Goal: Task Accomplishment & Management: Use online tool/utility

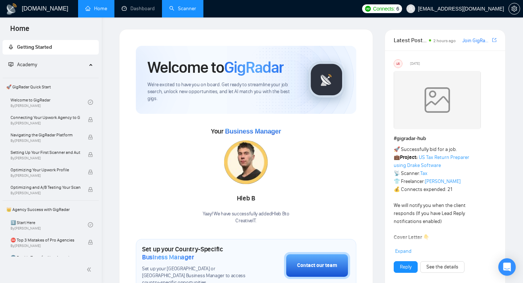
click at [185, 8] on link "Scanner" at bounding box center [182, 8] width 27 height 6
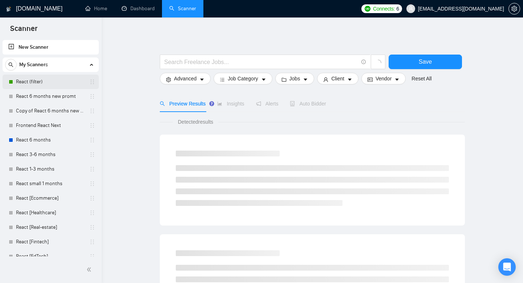
click at [52, 83] on link "React (filter)" at bounding box center [50, 81] width 69 height 15
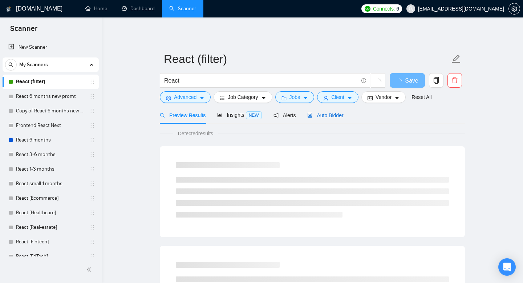
click at [319, 112] on span "Auto Bidder" at bounding box center [325, 115] width 36 height 6
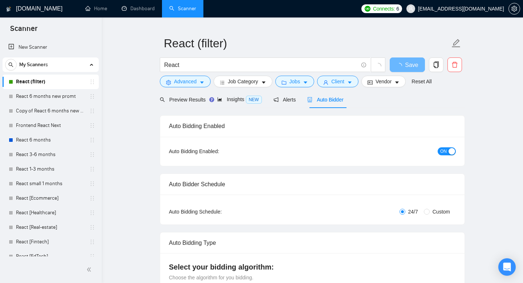
scroll to position [20, 0]
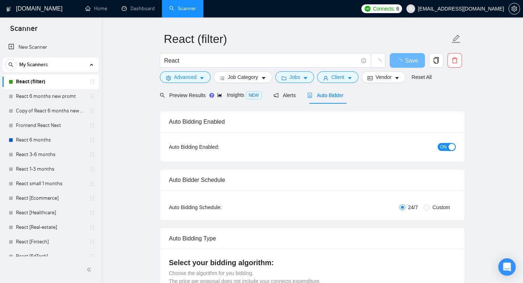
click at [430, 209] on span "Custom" at bounding box center [441, 207] width 23 height 8
click at [430, 209] on input "Custom" at bounding box center [427, 207] width 6 height 6
radio input "true"
radio input "false"
checkbox input "true"
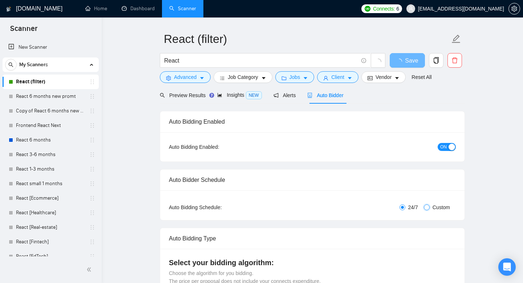
checkbox input "true"
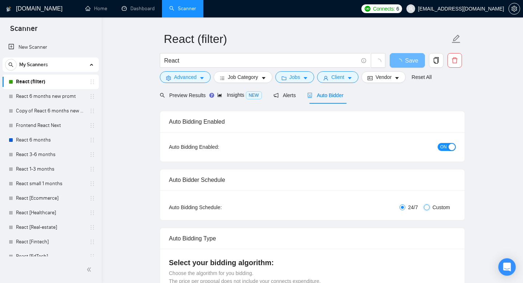
checkbox input "true"
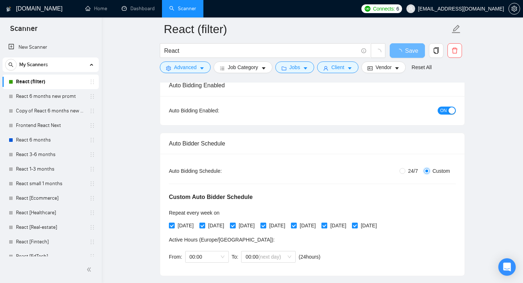
scroll to position [74, 0]
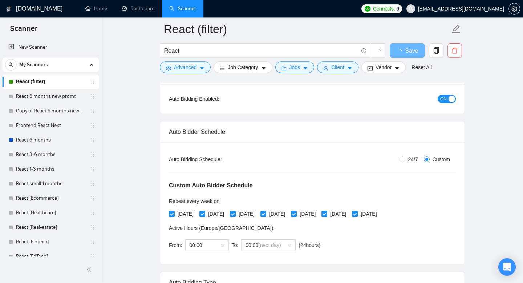
click at [327, 214] on input "[DATE]" at bounding box center [324, 213] width 5 height 5
checkbox input "false"
click at [357, 214] on input "[DATE]" at bounding box center [354, 213] width 5 height 5
checkbox input "true"
checkbox input "false"
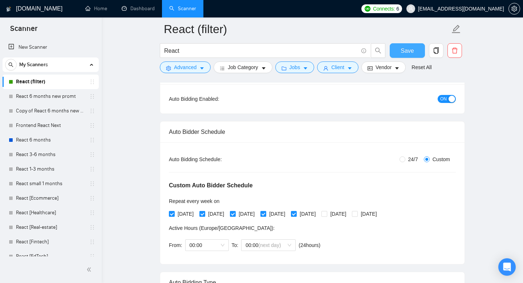
click at [410, 50] on span "Save" at bounding box center [407, 50] width 13 height 9
click at [386, 12] on span "Connects:" at bounding box center [384, 9] width 22 height 8
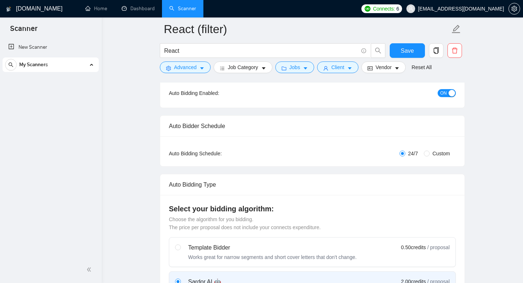
radio input "false"
radio input "true"
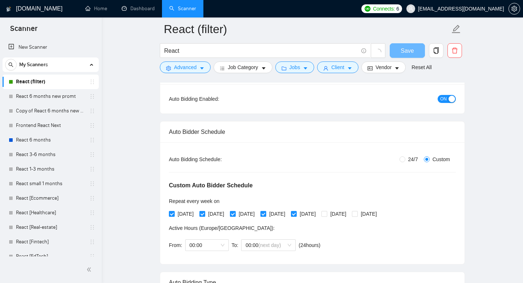
scroll to position [74, 0]
click at [392, 7] on span "Connects:" at bounding box center [384, 9] width 22 height 8
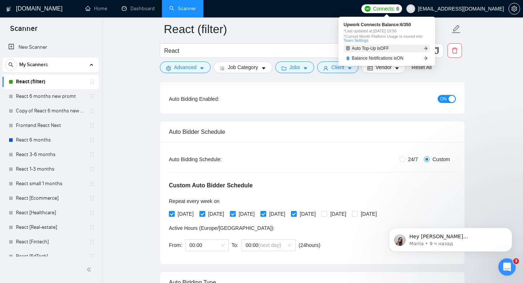
scroll to position [0, 0]
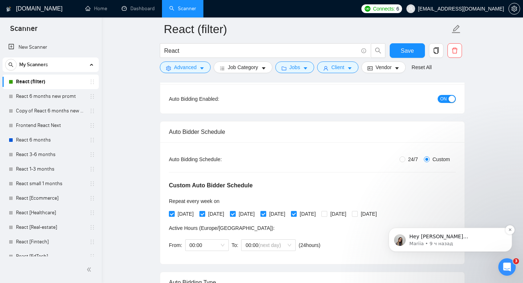
click at [429, 241] on p "Mariia • 9 ч назад" at bounding box center [457, 243] width 94 height 7
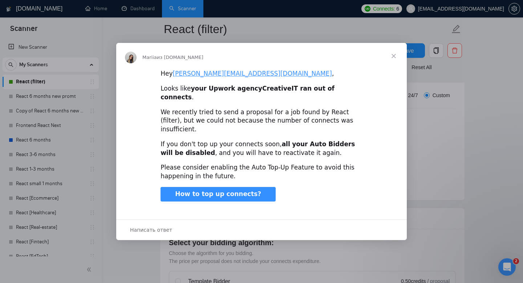
scroll to position [293, 0]
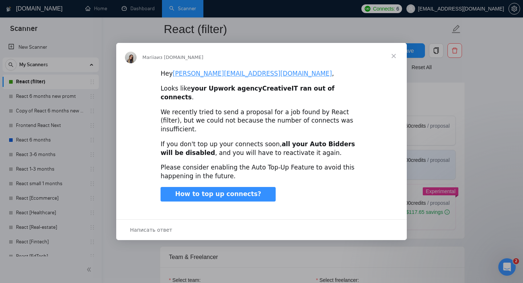
click at [392, 65] on span "Закрыть" at bounding box center [394, 56] width 26 height 26
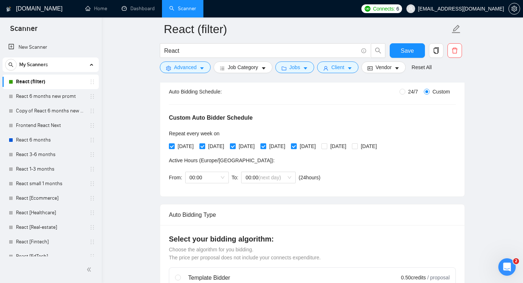
scroll to position [0, 0]
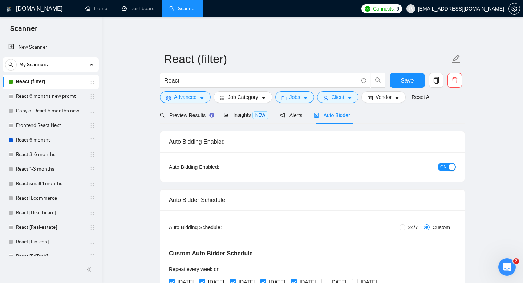
click at [324, 113] on span "Auto Bidder" at bounding box center [332, 115] width 36 height 6
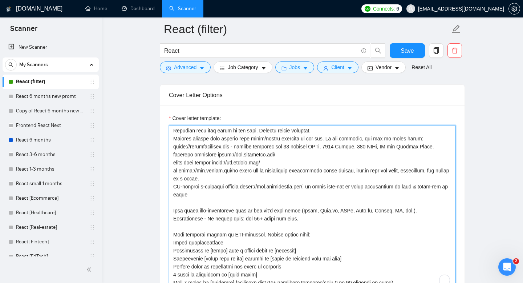
scroll to position [248, 0]
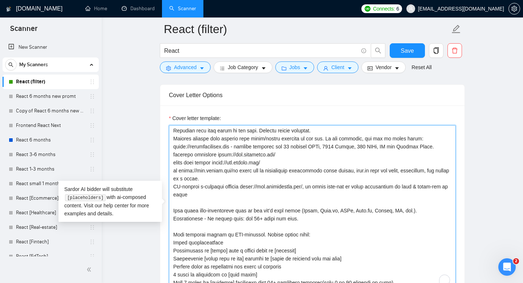
drag, startPoint x: 228, startPoint y: 182, endPoint x: 170, endPoint y: 170, distance: 59.6
click at [170, 170] on textarea "Cover letter template:" at bounding box center [312, 207] width 287 height 164
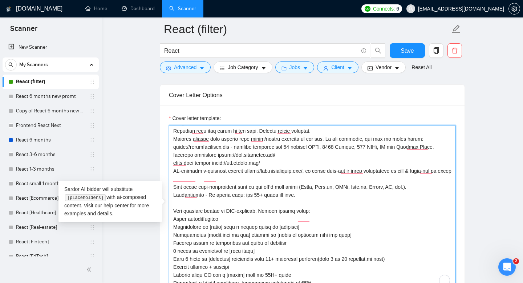
click at [228, 178] on textarea "Cover letter template:" at bounding box center [312, 207] width 287 height 164
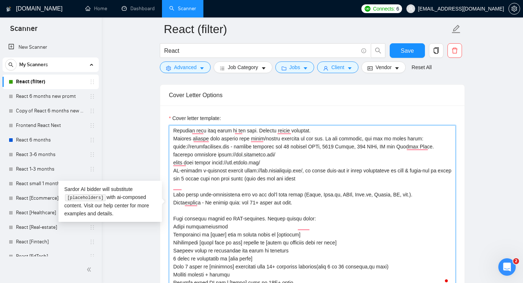
type textarea "Lor ipsumdolors (ametc, adipiscingel) sedd eiu temp incidid utlab etdolo magnaa…"
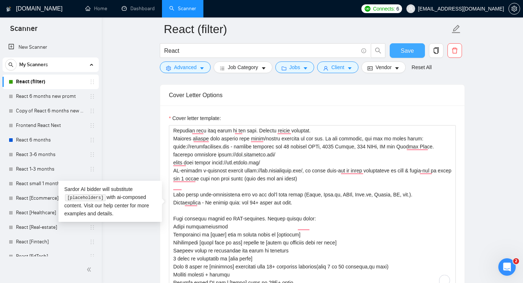
click at [410, 53] on span "Save" at bounding box center [407, 50] width 13 height 9
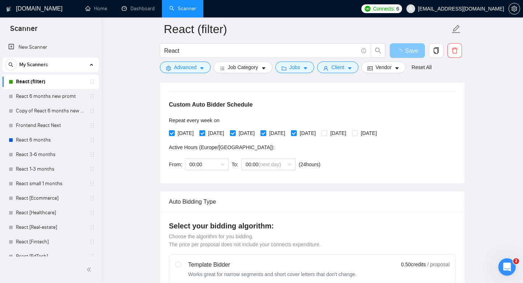
scroll to position [97, 0]
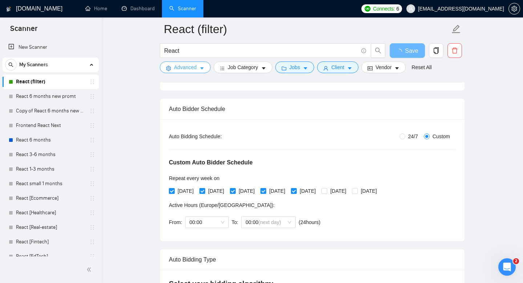
click at [191, 71] on span "Advanced" at bounding box center [185, 67] width 23 height 8
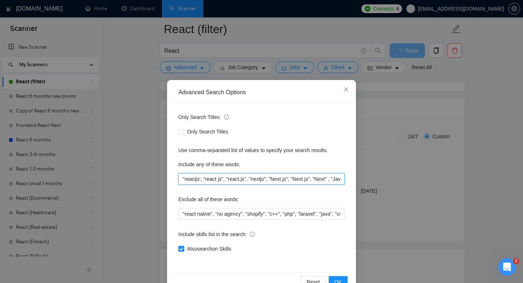
click at [274, 181] on input ""reactjs', "react js", "react.js", "nextjs", "Next.js", "Next js", "Next" , "Ja…" at bounding box center [261, 179] width 166 height 12
click at [256, 180] on input ""reactjs', "react js", "react.js", "nextjs", "Next.js", "Next js", "Next" , "Ja…" at bounding box center [261, 179] width 166 height 12
drag, startPoint x: 286, startPoint y: 180, endPoint x: 350, endPoint y: 180, distance: 63.2
click at [350, 180] on div "Only Search Titles: Only Search Titles Use comma-separated list of values to sp…" at bounding box center [262, 186] width 184 height 169
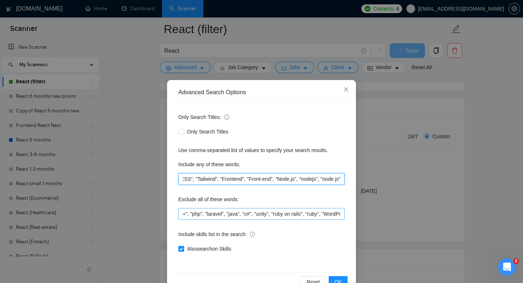
scroll to position [0, 119]
type input ""reactjs', "react js", "react.js", "nextjs", "Next.js", "Next js", "Next" , "Ja…"
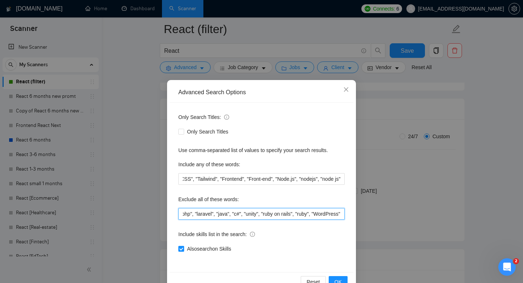
scroll to position [0, 0]
click at [310, 216] on input ""react native", "no agency", "shopify", "c++", "php", "laravel", "java", "c#", …" at bounding box center [261, 214] width 166 height 12
type input ""react native", "no agency", "shopify", "c++", "php", "laravel", "java", "c#", …"
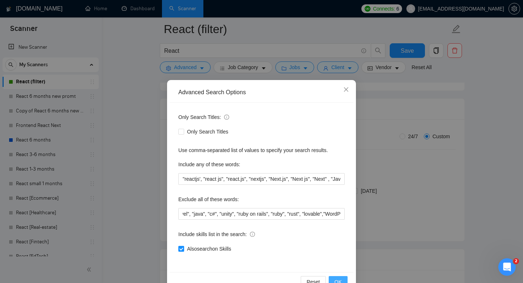
scroll to position [0, 0]
click at [339, 279] on span "OK" at bounding box center [338, 282] width 7 height 8
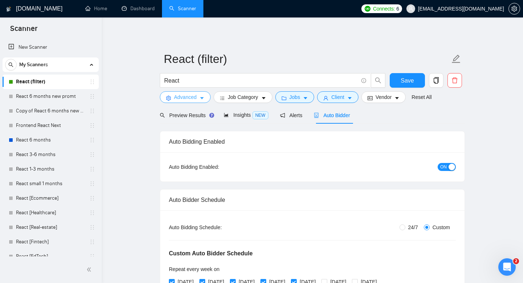
click at [181, 102] on button "Advanced" at bounding box center [185, 97] width 51 height 12
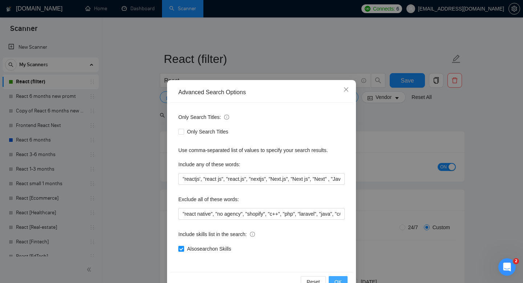
click at [335, 280] on span "OK" at bounding box center [338, 282] width 7 height 8
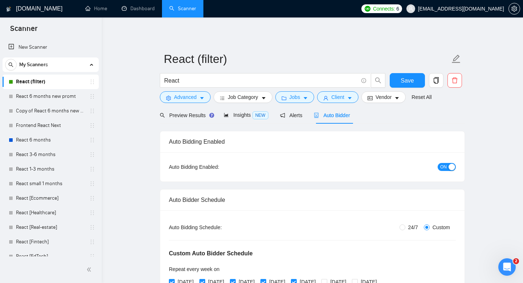
click at [384, 14] on div "Connects: 6 [EMAIL_ADDRESS][DOMAIN_NAME]" at bounding box center [441, 8] width 159 height 17
click at [384, 6] on span "Connects:" at bounding box center [384, 9] width 22 height 8
click at [380, 7] on span "Connects:" at bounding box center [384, 9] width 22 height 8
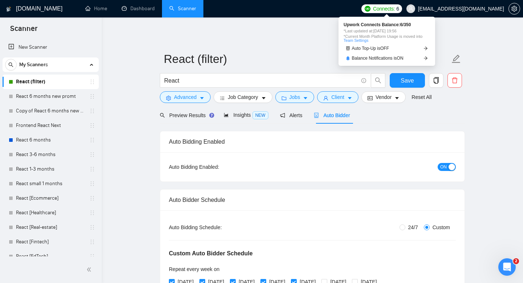
click at [366, 42] on link "Team Settings" at bounding box center [356, 40] width 25 height 4
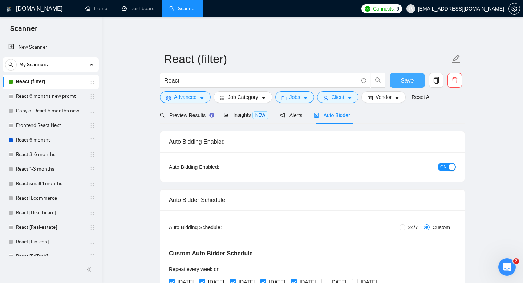
click at [407, 76] on span "Save" at bounding box center [407, 80] width 13 height 9
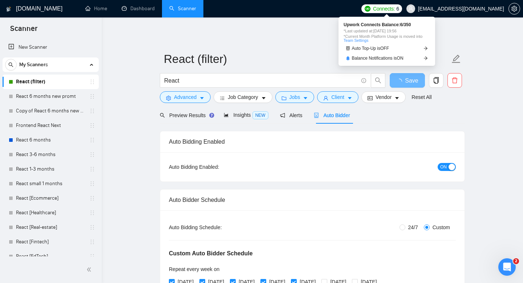
click at [395, 9] on span "Connects:" at bounding box center [384, 9] width 22 height 8
click at [402, 10] on span "Connects: 6" at bounding box center [382, 8] width 41 height 9
click at [413, 58] on link "Balance Notifications is ON" at bounding box center [387, 59] width 86 height 8
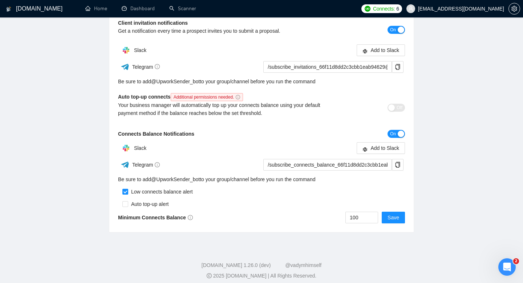
scroll to position [181, 0]
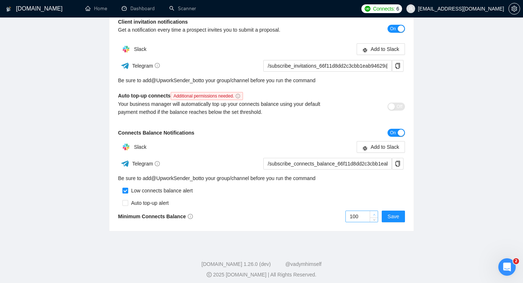
type input "101"
click at [375, 215] on span "up" at bounding box center [374, 214] width 4 height 4
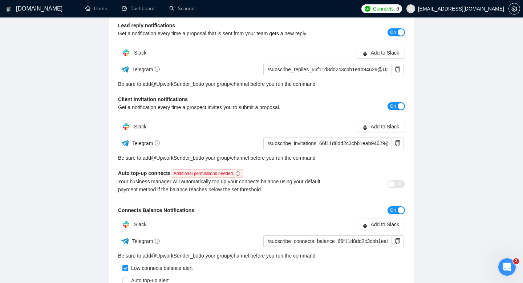
scroll to position [0, 0]
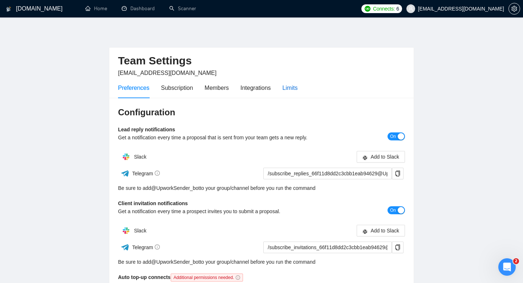
click at [296, 89] on div "Limits" at bounding box center [290, 87] width 15 height 9
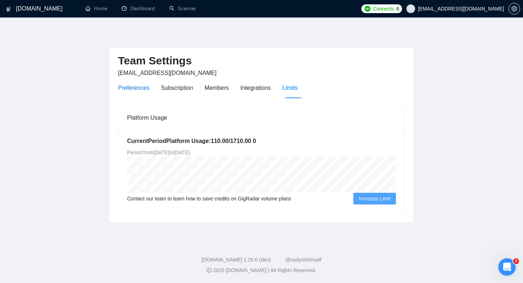
click at [141, 85] on div "Preferences" at bounding box center [133, 87] width 31 height 9
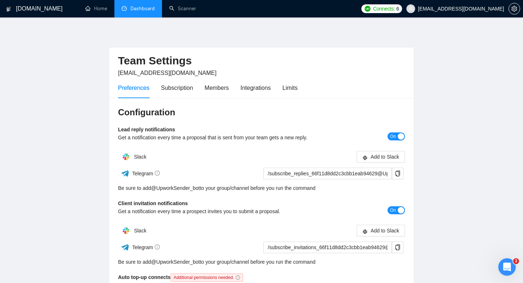
click at [148, 6] on link "Dashboard" at bounding box center [138, 8] width 33 height 6
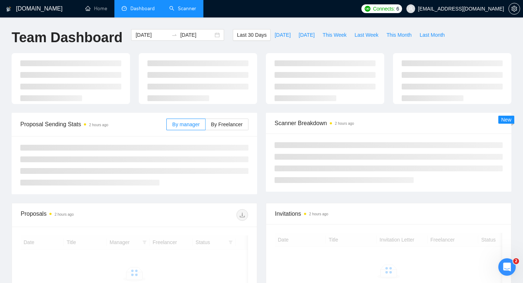
click at [178, 11] on link "Scanner" at bounding box center [182, 8] width 27 height 6
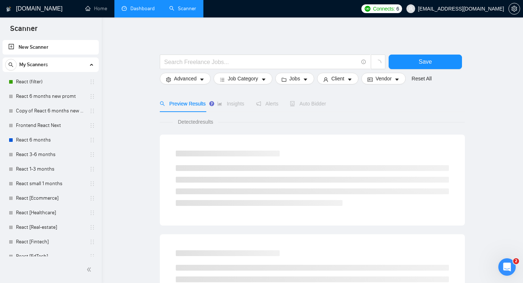
click at [139, 8] on link "Dashboard" at bounding box center [138, 8] width 33 height 6
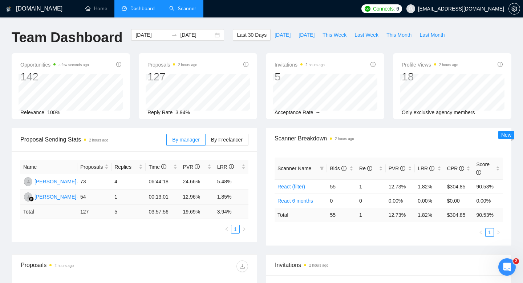
click at [227, 196] on td "1.85%" at bounding box center [231, 196] width 34 height 15
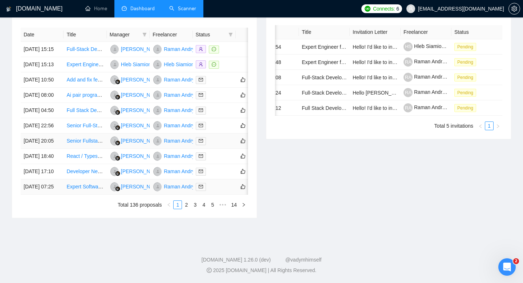
scroll to position [303, 0]
click at [187, 209] on link "2" at bounding box center [186, 205] width 8 height 8
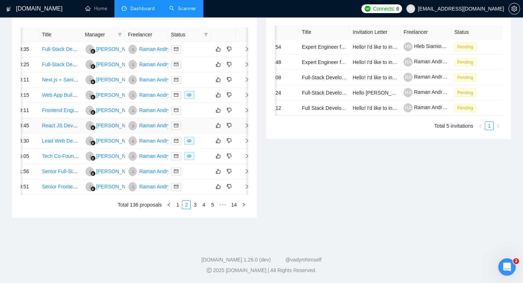
scroll to position [0, 27]
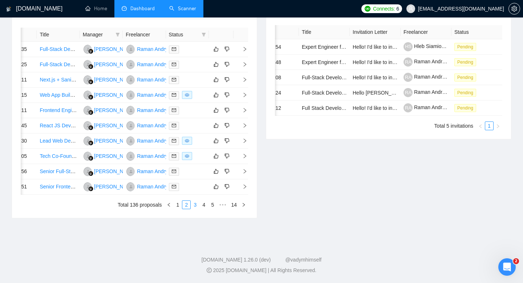
click at [194, 209] on link "3" at bounding box center [195, 205] width 8 height 8
click at [203, 209] on link "4" at bounding box center [204, 205] width 8 height 8
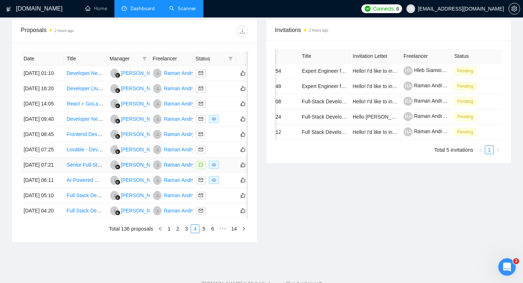
scroll to position [0, 0]
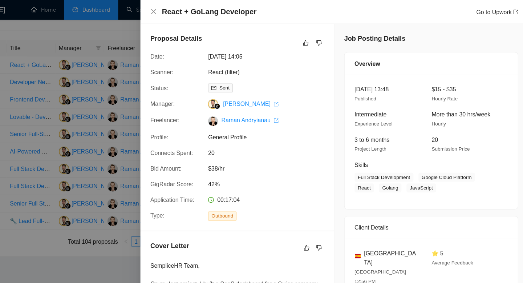
click at [145, 135] on div at bounding box center [261, 141] width 523 height 283
